Goal: Find specific page/section: Find specific page/section

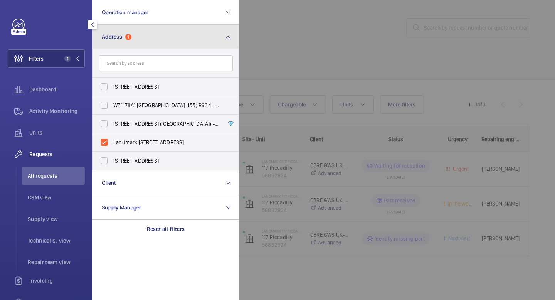
click at [153, 40] on button "Address 1" at bounding box center [165, 37] width 146 height 25
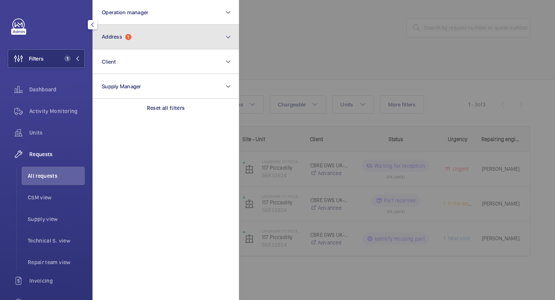
click at [142, 28] on button "Address 1" at bounding box center [165, 37] width 146 height 25
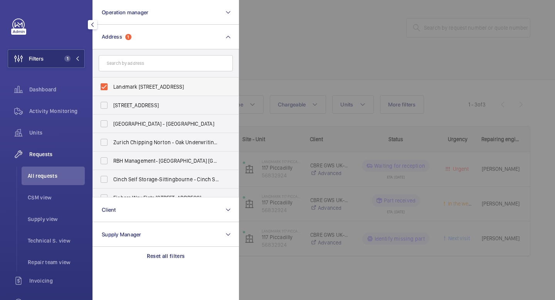
click at [105, 88] on label "Landmark 117 Piccadilly - 117 Piccadilly, LONDON W1J 7JU" at bounding box center [160, 86] width 134 height 18
click at [105, 88] on input "Landmark 117 Piccadilly - 117 Piccadilly, LONDON W1J 7JU" at bounding box center [103, 86] width 15 height 15
checkbox input "false"
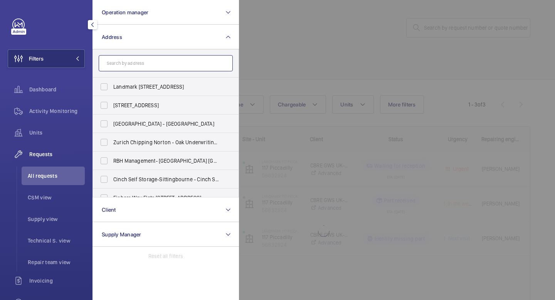
click at [131, 66] on input "text" at bounding box center [166, 63] width 134 height 16
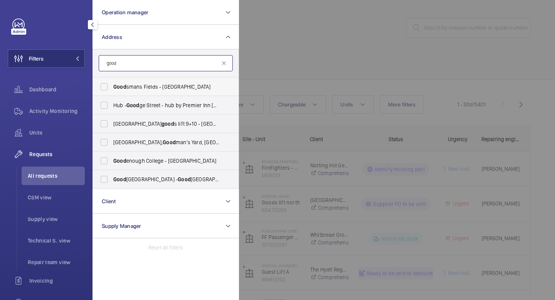
type input "good"
click at [108, 86] on label "Good smans Fields - Satin House, LONDON E1 8PW" at bounding box center [160, 86] width 134 height 18
click at [108, 86] on input "Good smans Fields - Satin House, LONDON E1 8PW" at bounding box center [103, 86] width 15 height 15
checkbox input "true"
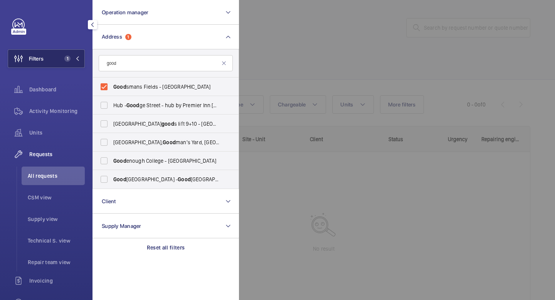
click at [78, 61] on span "1" at bounding box center [70, 58] width 18 height 6
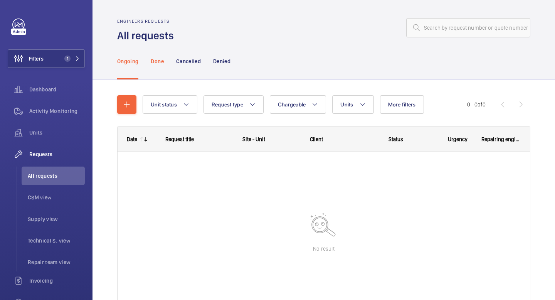
click at [160, 61] on p "Done" at bounding box center [157, 61] width 13 height 8
click at [123, 62] on p "Ongoing" at bounding box center [127, 61] width 21 height 8
click at [40, 131] on span "Units" at bounding box center [56, 133] width 55 height 8
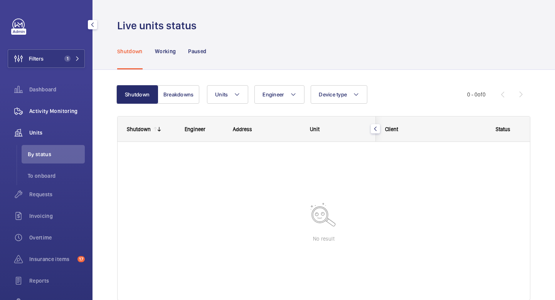
click at [52, 111] on span "Activity Monitoring" at bounding box center [56, 111] width 55 height 8
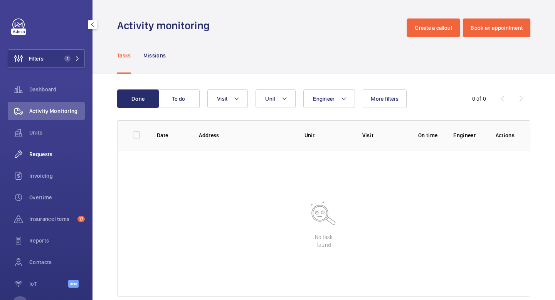
click at [44, 156] on span "Requests" at bounding box center [56, 154] width 55 height 8
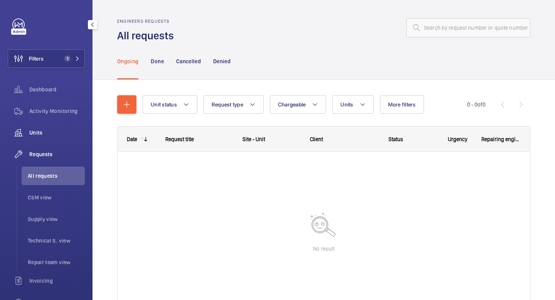
click at [41, 132] on span "Units" at bounding box center [56, 133] width 55 height 8
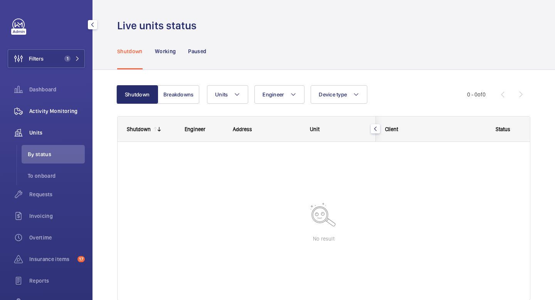
click at [52, 115] on div "Activity Monitoring" at bounding box center [46, 111] width 77 height 18
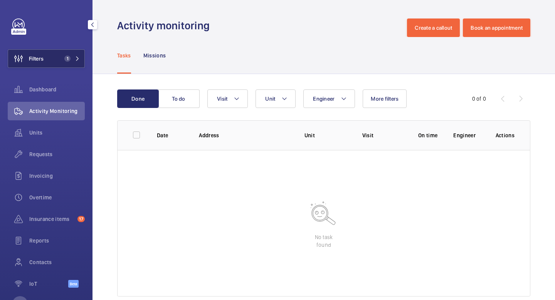
click at [77, 57] on mat-icon at bounding box center [77, 58] width 5 height 5
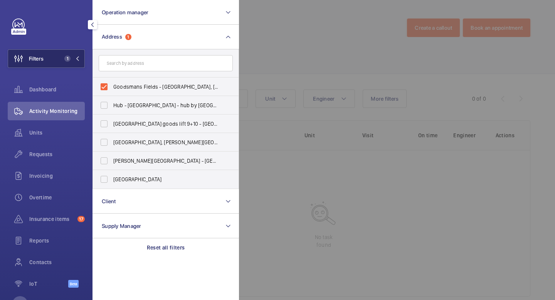
click at [77, 57] on mat-icon at bounding box center [77, 58] width 5 height 5
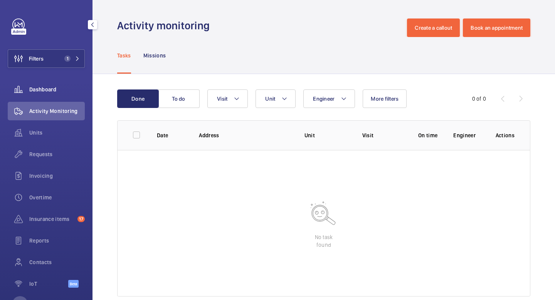
click at [55, 80] on div "Dashboard" at bounding box center [46, 89] width 77 height 18
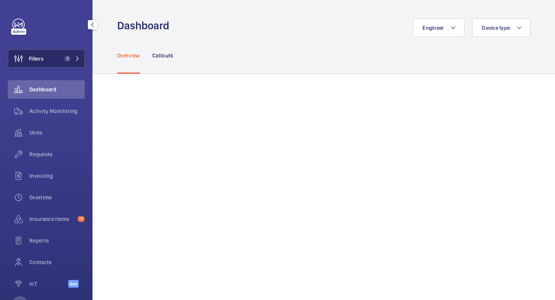
click at [77, 61] on span "1" at bounding box center [70, 58] width 18 height 6
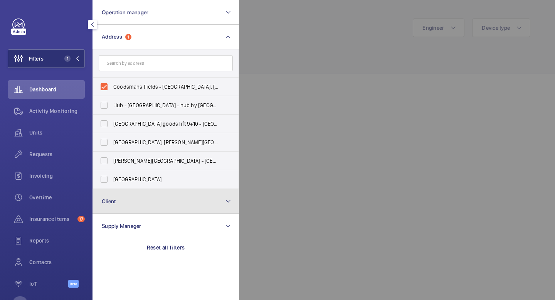
click at [152, 195] on button "Client" at bounding box center [165, 201] width 146 height 25
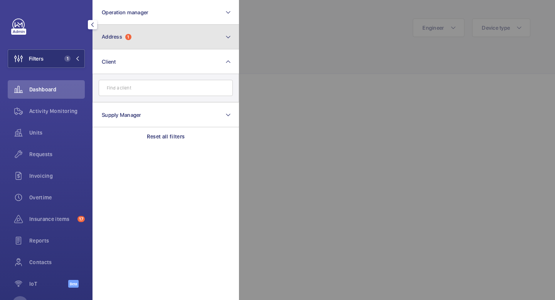
click at [102, 36] on span "Address" at bounding box center [112, 37] width 20 height 6
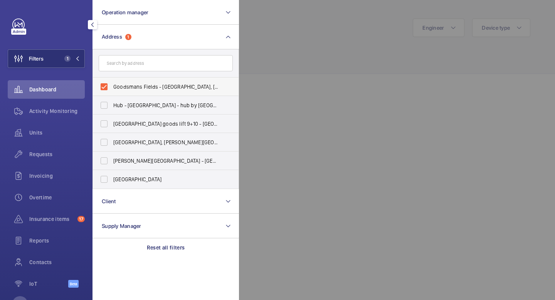
click at [107, 90] on label "Goodsmans Fields - Satin House, LONDON E1 8PW" at bounding box center [160, 86] width 134 height 18
click at [107, 90] on input "Goodsmans Fields - Satin House, LONDON E1 8PW" at bounding box center [103, 86] width 15 height 15
checkbox input "false"
click at [133, 64] on input "text" at bounding box center [166, 63] width 134 height 16
click at [167, 64] on input "text" at bounding box center [166, 63] width 134 height 16
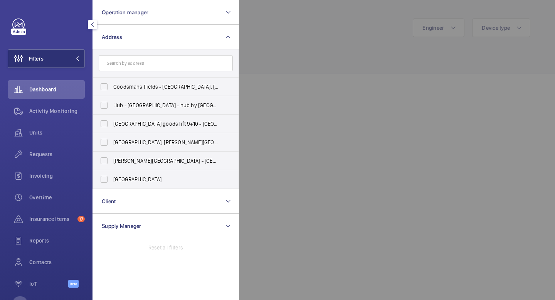
click at [90, 25] on mat-icon "button" at bounding box center [92, 25] width 9 height 6
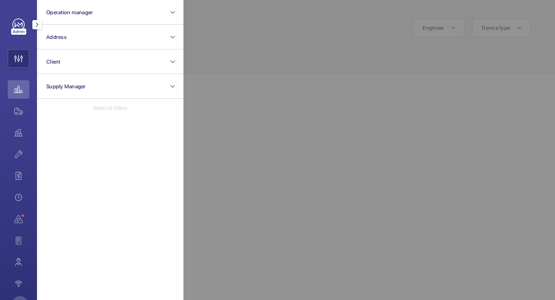
click at [36, 27] on mat-icon "button" at bounding box center [36, 25] width 9 height 6
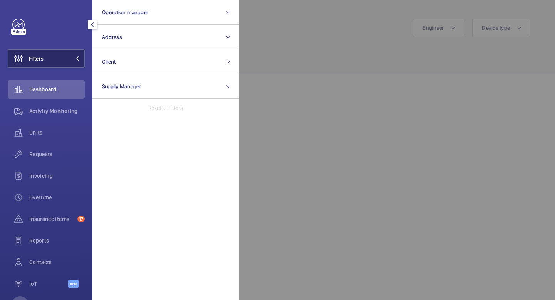
click at [76, 56] on mat-icon at bounding box center [77, 58] width 5 height 5
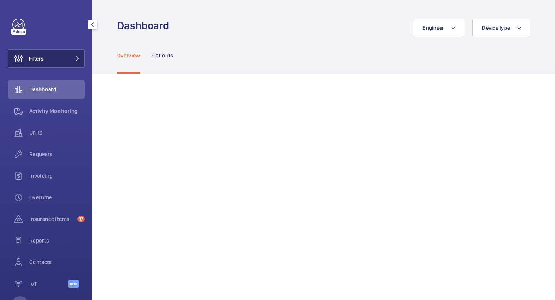
click at [76, 56] on mat-icon at bounding box center [77, 58] width 5 height 5
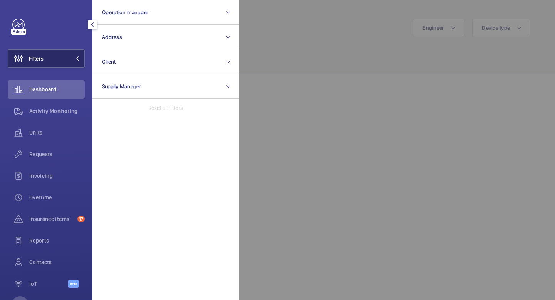
click at [77, 62] on button "Filters" at bounding box center [46, 58] width 77 height 18
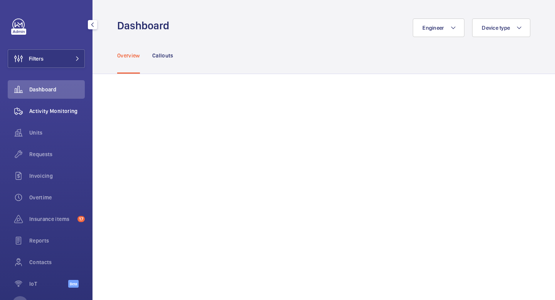
click at [53, 112] on span "Activity Monitoring" at bounding box center [56, 111] width 55 height 8
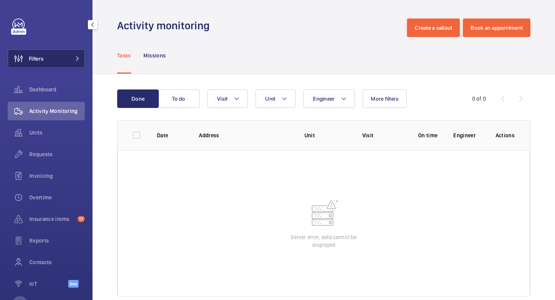
click at [58, 53] on button "Filters" at bounding box center [46, 58] width 77 height 18
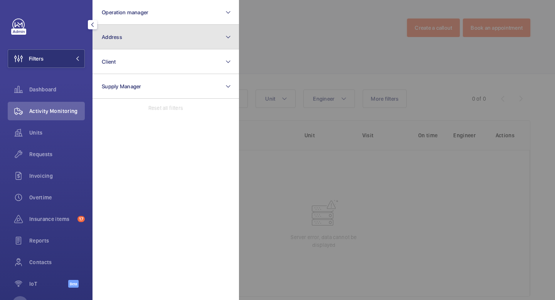
click at [173, 32] on button "Address" at bounding box center [165, 37] width 146 height 25
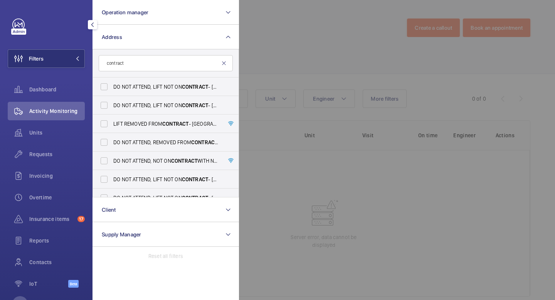
type input "contract"
click at [223, 64] on mat-icon at bounding box center [224, 63] width 6 height 6
click at [41, 133] on span "Units" at bounding box center [56, 133] width 55 height 8
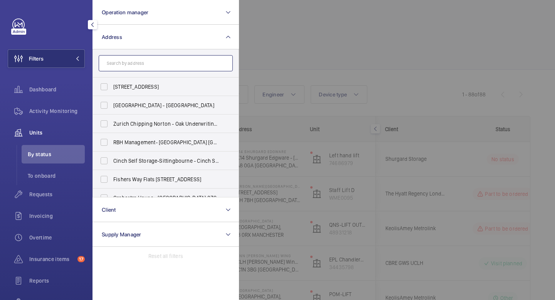
click at [128, 62] on input "text" at bounding box center [166, 63] width 134 height 16
type input "n"
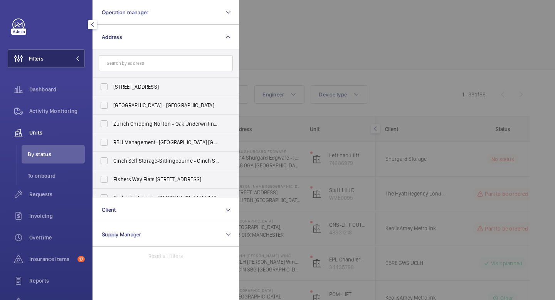
click at [78, 58] on mat-icon at bounding box center [77, 58] width 5 height 5
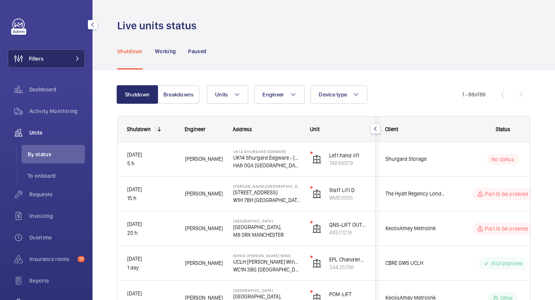
click at [80, 55] on button "Filters" at bounding box center [46, 58] width 77 height 18
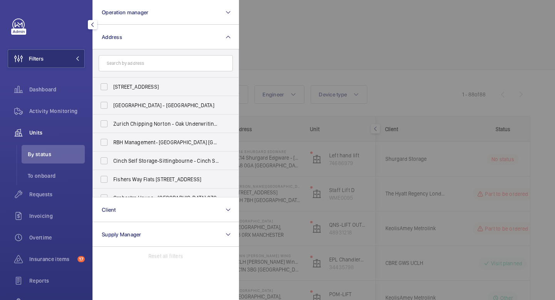
type input "o"
type input "n"
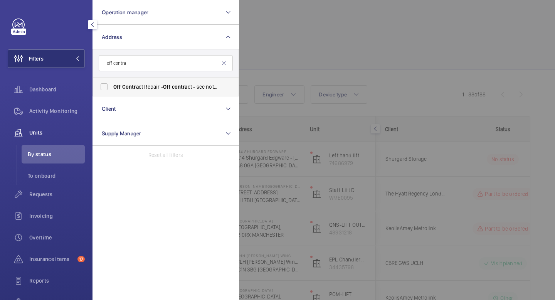
type input "off contra"
click at [137, 86] on span "Contra" at bounding box center [130, 87] width 17 height 6
click at [112, 86] on input "Off Contra ct Repair - Off contra ct - see notes in description, LONDON XXXX" at bounding box center [103, 86] width 15 height 15
checkbox input "true"
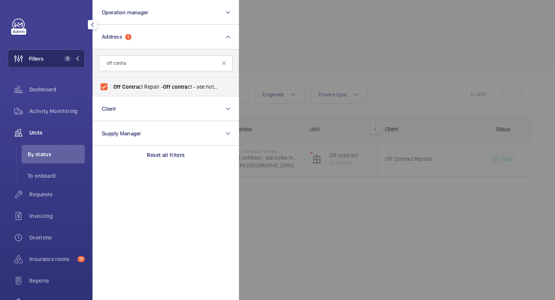
click at [77, 58] on mat-icon at bounding box center [77, 58] width 5 height 5
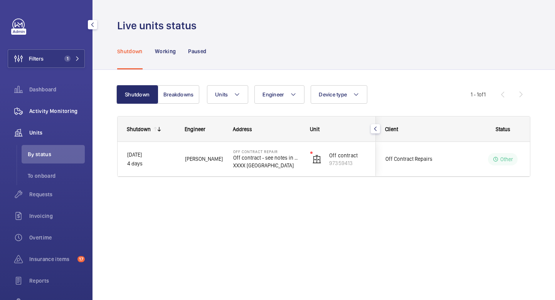
click at [51, 109] on span "Activity Monitoring" at bounding box center [56, 111] width 55 height 8
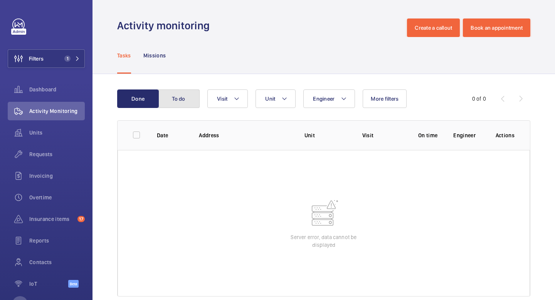
click at [186, 99] on button "To do" at bounding box center [179, 98] width 42 height 18
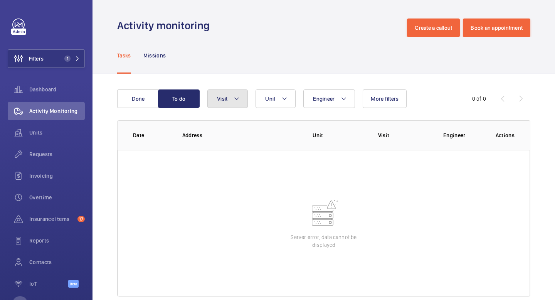
click at [235, 100] on mat-icon at bounding box center [236, 98] width 6 height 9
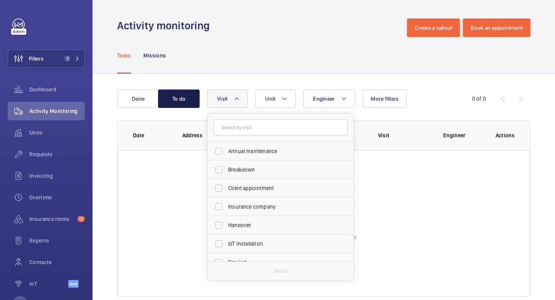
click at [185, 99] on button "To do" at bounding box center [179, 98] width 42 height 18
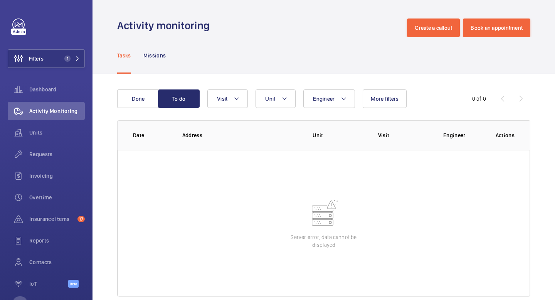
click at [109, 101] on div "Done To do Engineer Unit Visit More filters 0 of 0 Date Address Unit Visit Engi…" at bounding box center [323, 194] width 462 height 241
click at [137, 104] on button "Done" at bounding box center [138, 98] width 42 height 18
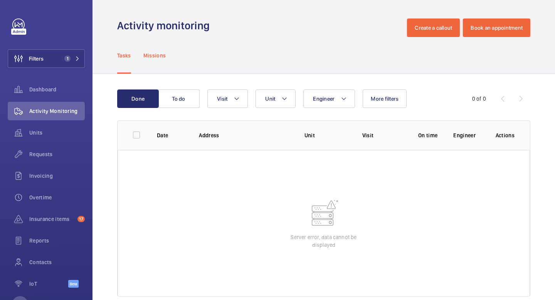
click at [152, 53] on p "Missions" at bounding box center [154, 56] width 23 height 8
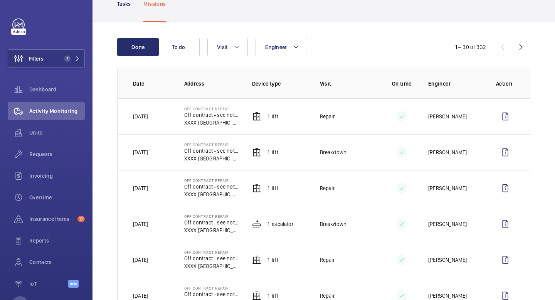
scroll to position [52, 0]
click at [436, 187] on p "Dan Collcutt" at bounding box center [447, 188] width 39 height 8
click at [340, 182] on td "Repair" at bounding box center [341, 188] width 68 height 36
click at [209, 194] on p "XXXX LONDON" at bounding box center [211, 194] width 55 height 8
click at [330, 188] on p "Repair" at bounding box center [327, 188] width 15 height 8
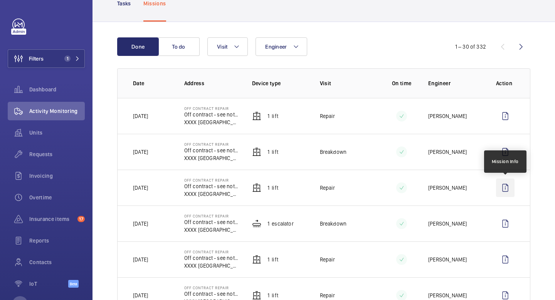
click at [505, 188] on wm-front-icon-button at bounding box center [505, 187] width 18 height 18
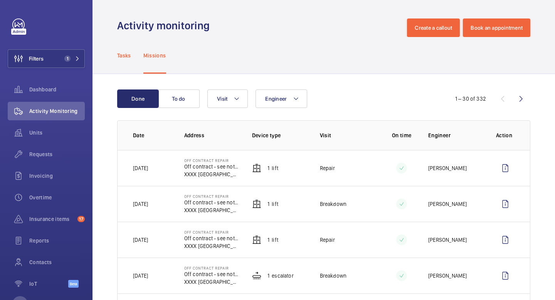
click at [126, 60] on div "Tasks" at bounding box center [124, 55] width 14 height 37
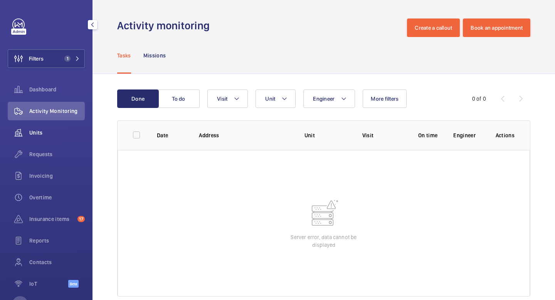
click at [51, 134] on span "Units" at bounding box center [56, 133] width 55 height 8
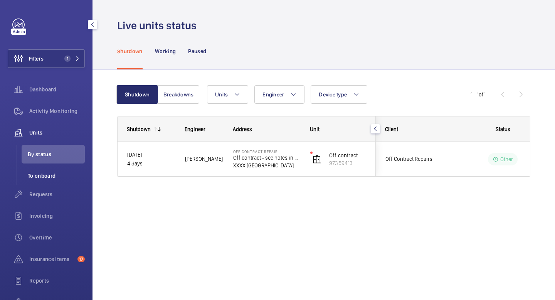
click at [51, 176] on span "To onboard" at bounding box center [56, 176] width 57 height 8
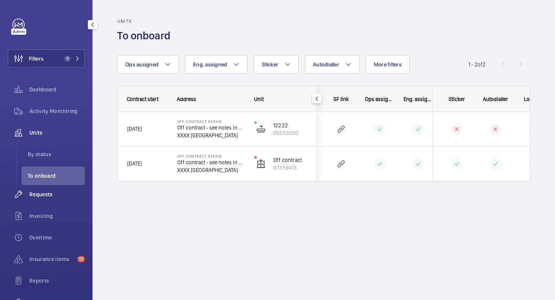
click at [48, 197] on span "Requests" at bounding box center [56, 194] width 55 height 8
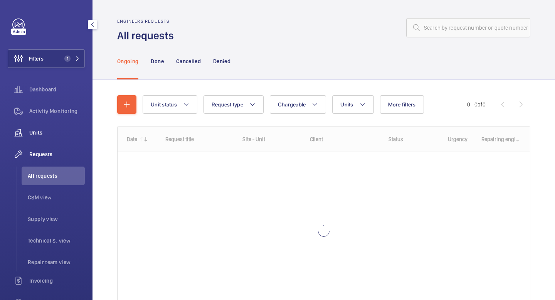
click at [46, 133] on span "Units" at bounding box center [56, 133] width 55 height 8
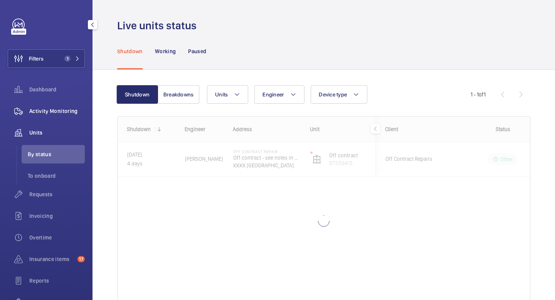
click at [57, 108] on span "Activity Monitoring" at bounding box center [56, 111] width 55 height 8
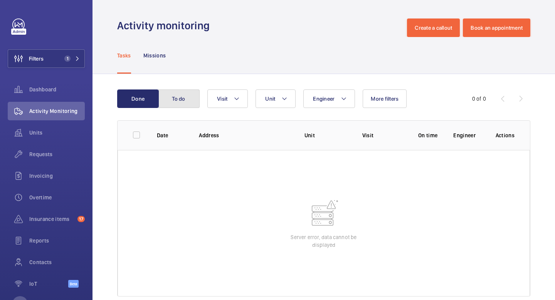
click at [195, 99] on button "To do" at bounding box center [179, 98] width 42 height 18
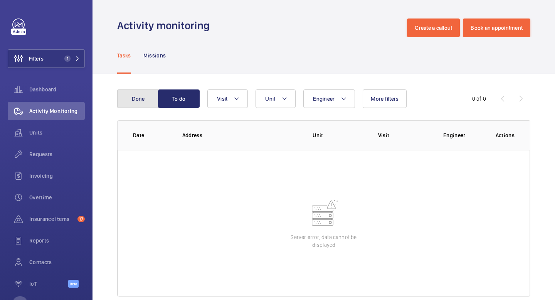
click at [138, 99] on button "Done" at bounding box center [138, 98] width 42 height 18
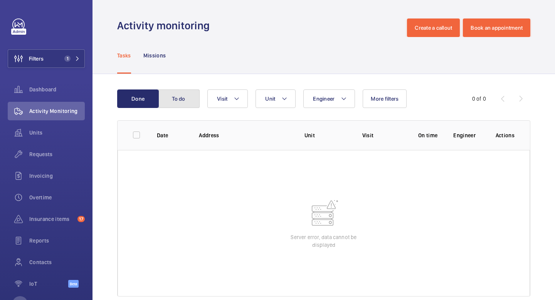
click at [185, 99] on button "To do" at bounding box center [179, 98] width 42 height 18
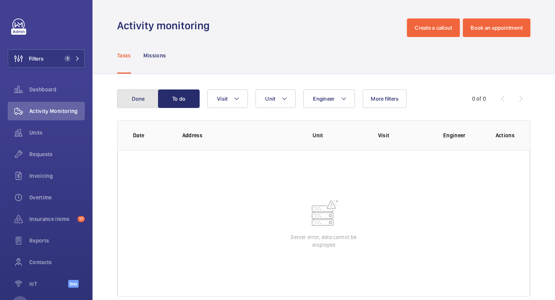
click at [139, 102] on button "Done" at bounding box center [138, 98] width 42 height 18
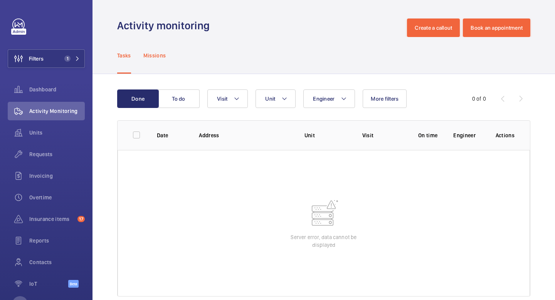
click at [157, 53] on p "Missions" at bounding box center [154, 56] width 23 height 8
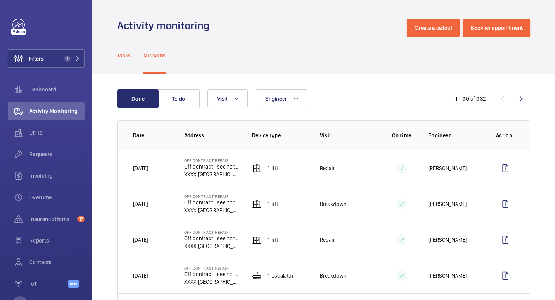
click at [123, 55] on p "Tasks" at bounding box center [124, 56] width 14 height 8
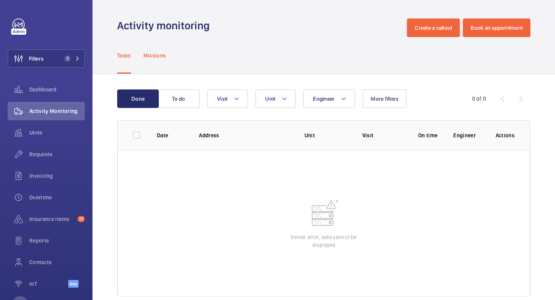
click at [163, 55] on p "Missions" at bounding box center [154, 56] width 23 height 8
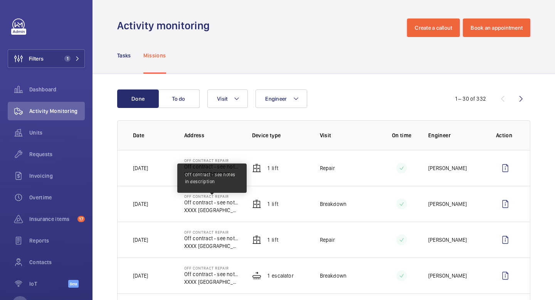
click at [219, 203] on p "Off contract - see notes in description" at bounding box center [211, 202] width 55 height 8
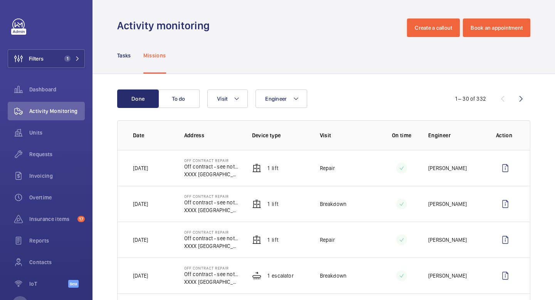
click at [334, 209] on td "Breakdown" at bounding box center [341, 204] width 68 height 36
click at [401, 204] on mat-icon at bounding box center [401, 203] width 6 height 9
click at [264, 194] on td "1 Lift" at bounding box center [274, 204] width 68 height 36
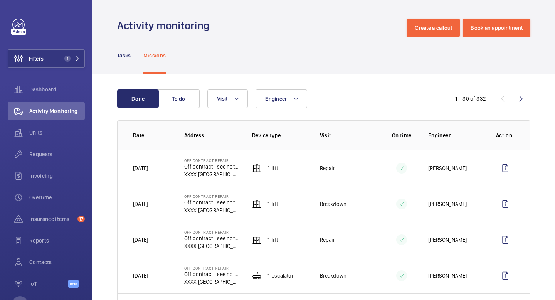
click at [236, 198] on p "Off Contract Repair" at bounding box center [211, 196] width 55 height 5
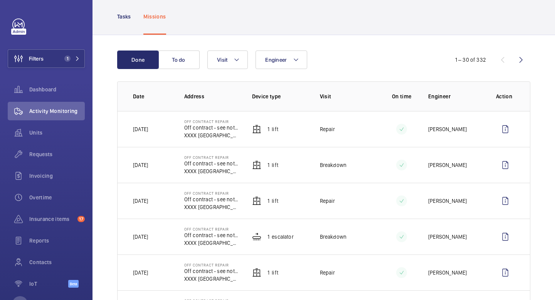
scroll to position [37, 0]
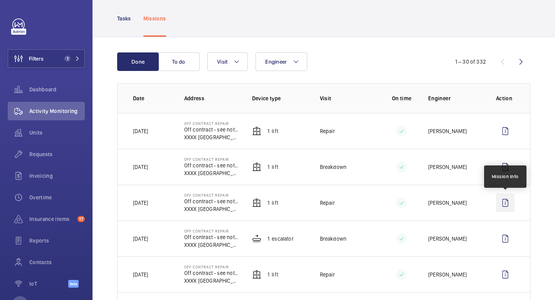
click at [507, 203] on wm-front-icon-button at bounding box center [505, 202] width 18 height 18
